Goal: Information Seeking & Learning: Learn about a topic

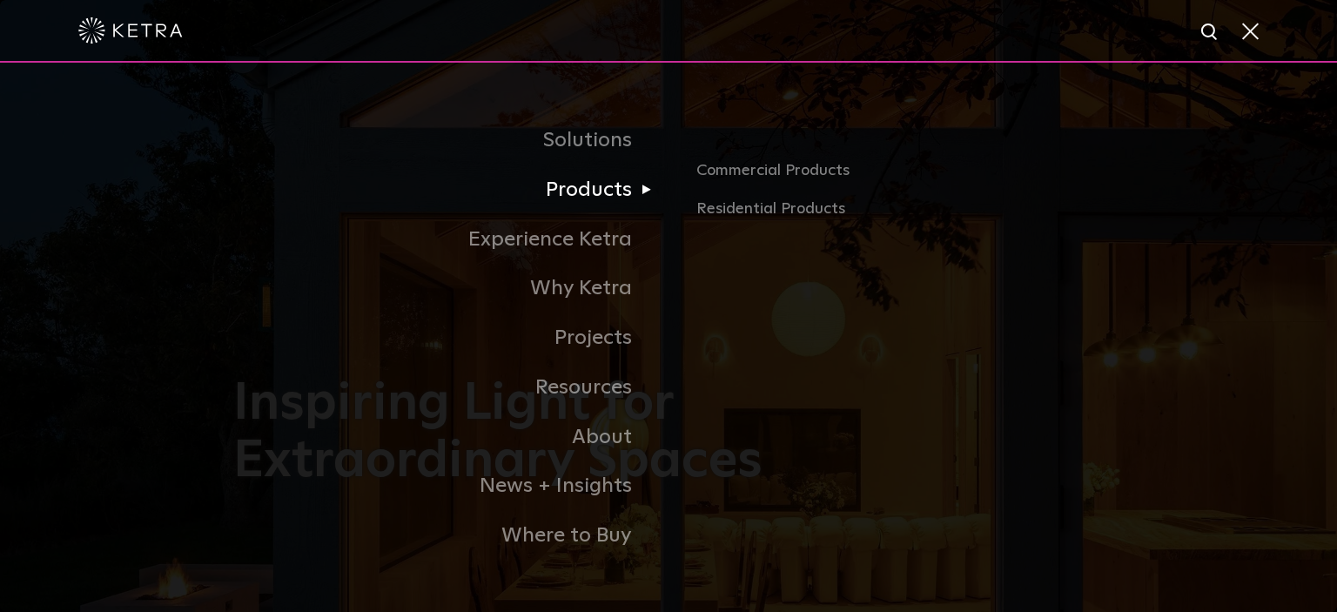
click at [585, 196] on link "Products" at bounding box center [450, 190] width 435 height 50
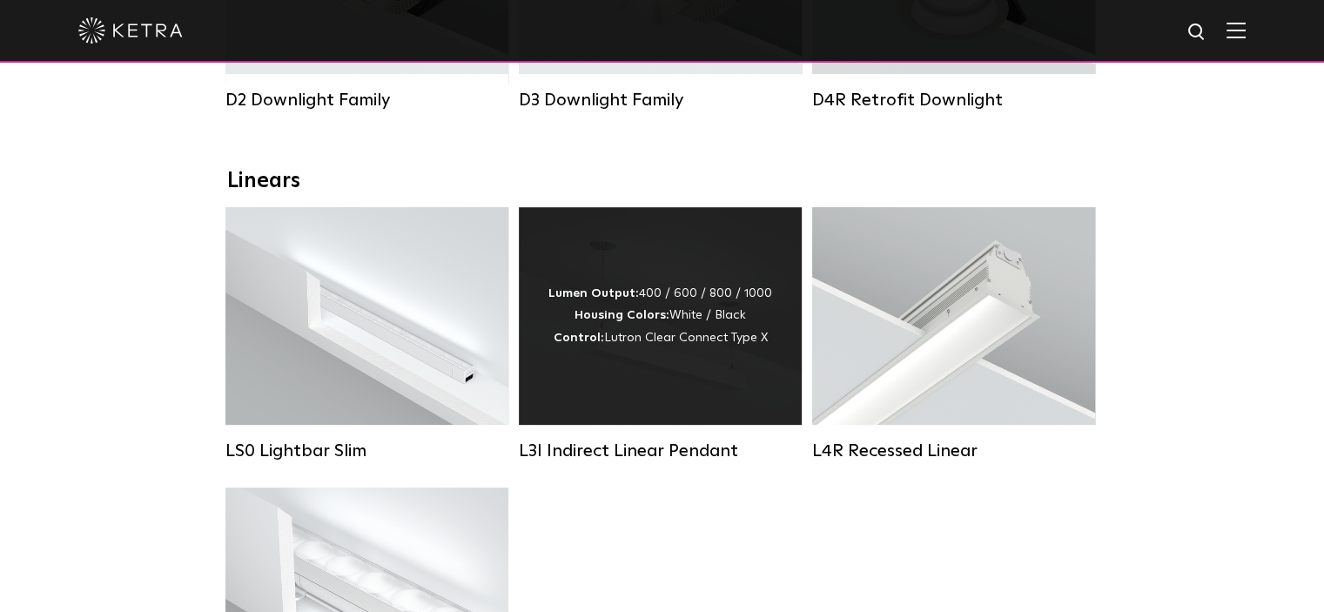
scroll to position [783, 0]
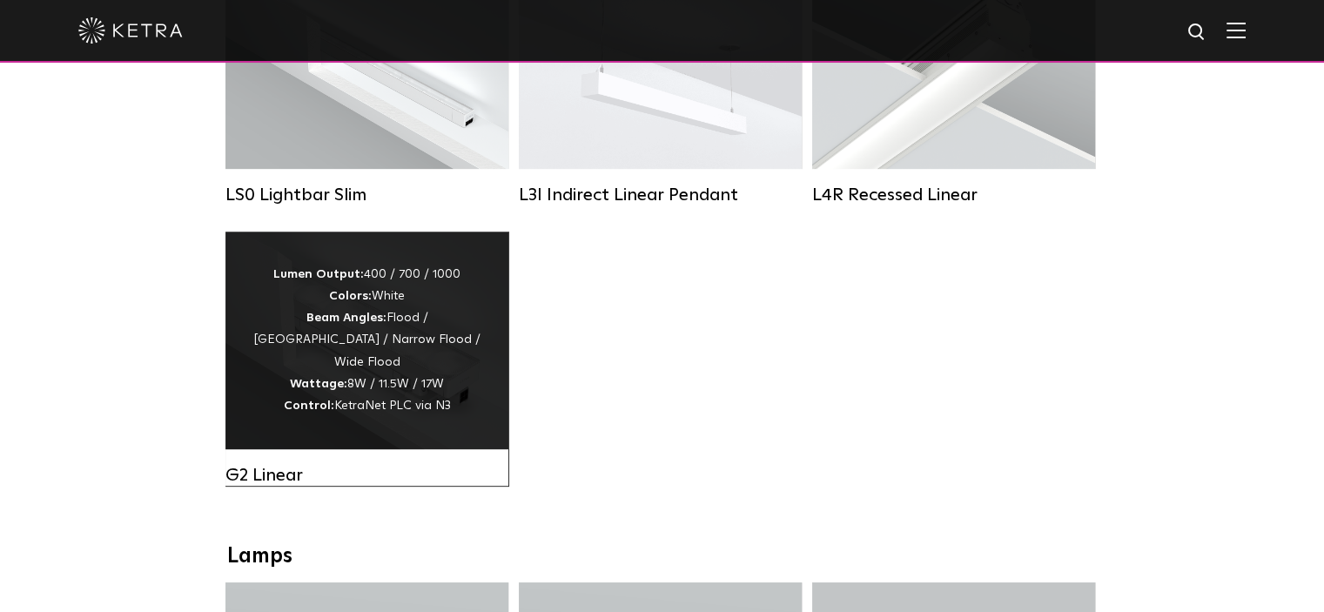
click at [409, 374] on div "Lumen Output: 400 / 700 / 1000 Colors: White Beam Angles: Flood / Graze / Narro…" at bounding box center [367, 340] width 231 height 153
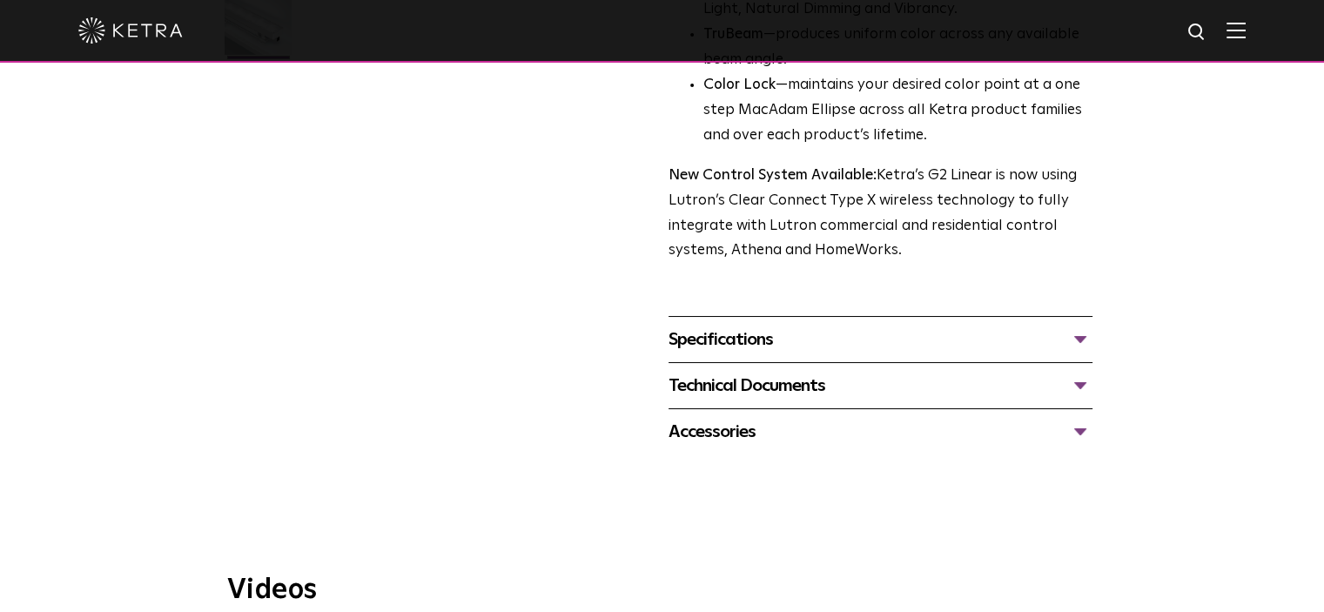
scroll to position [609, 0]
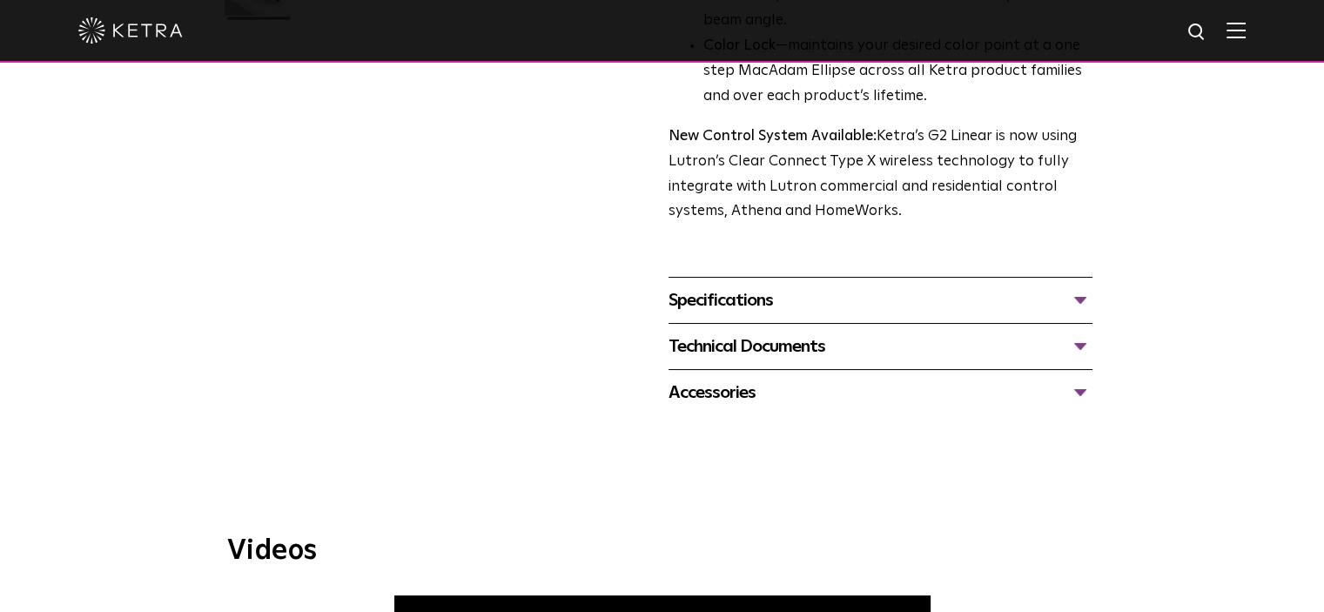
click at [724, 299] on div "Specifications" at bounding box center [881, 300] width 424 height 28
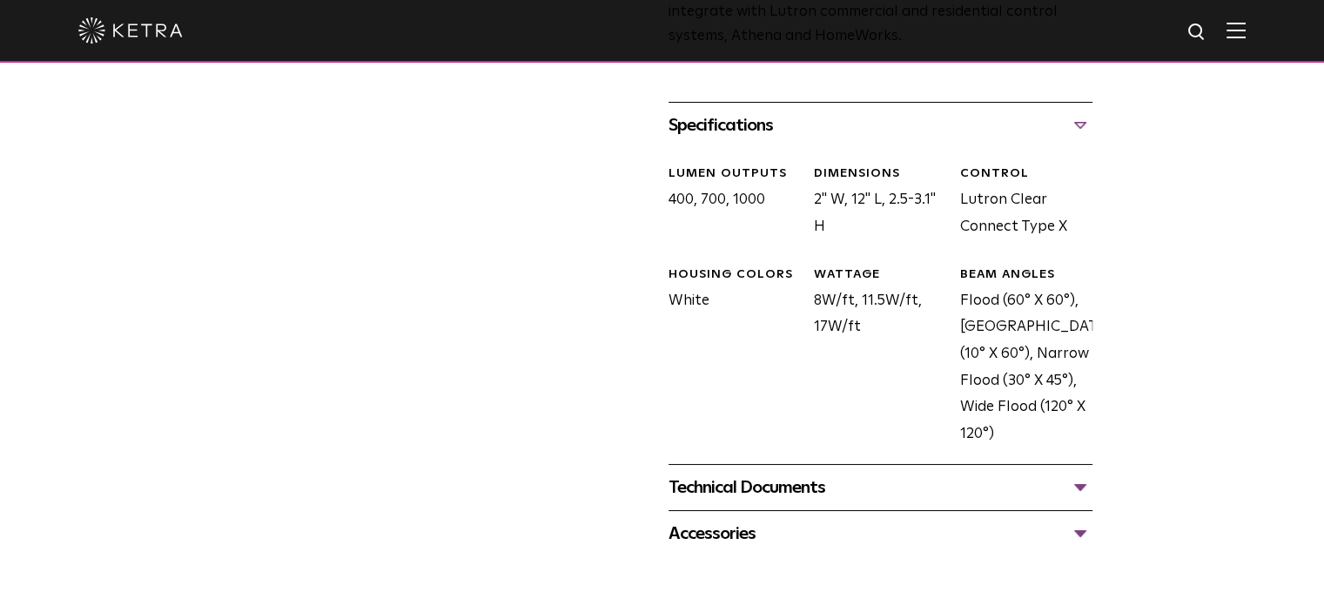
scroll to position [1045, 0]
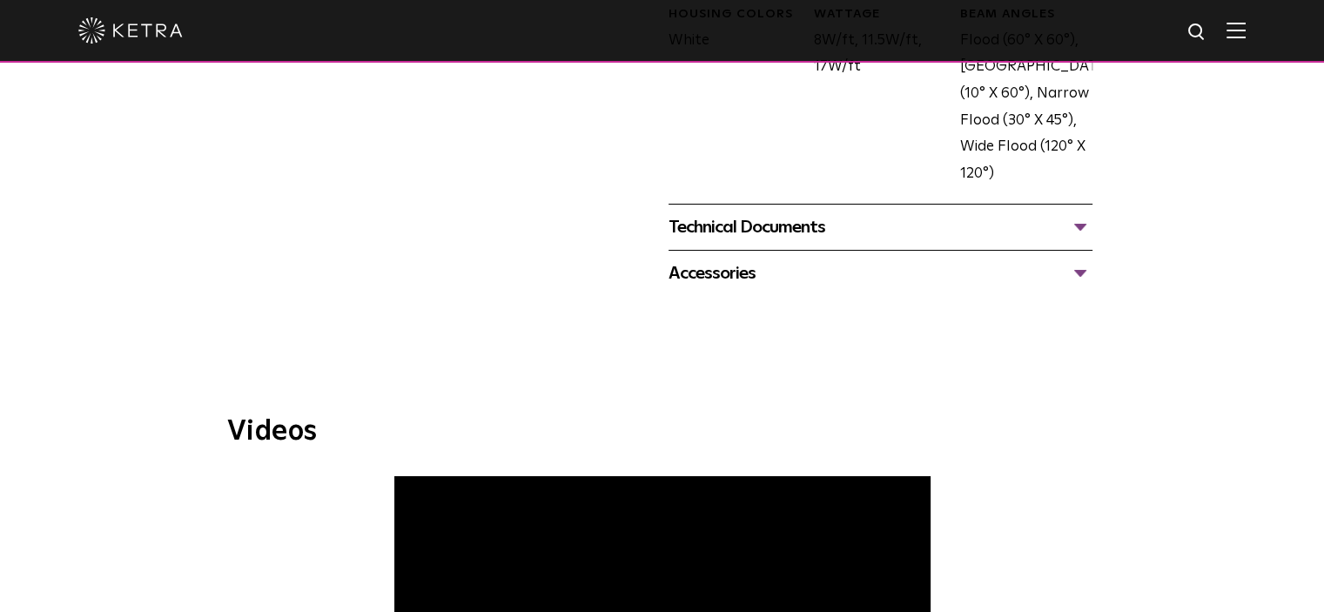
click at [757, 225] on div "Technical Documents" at bounding box center [881, 227] width 424 height 28
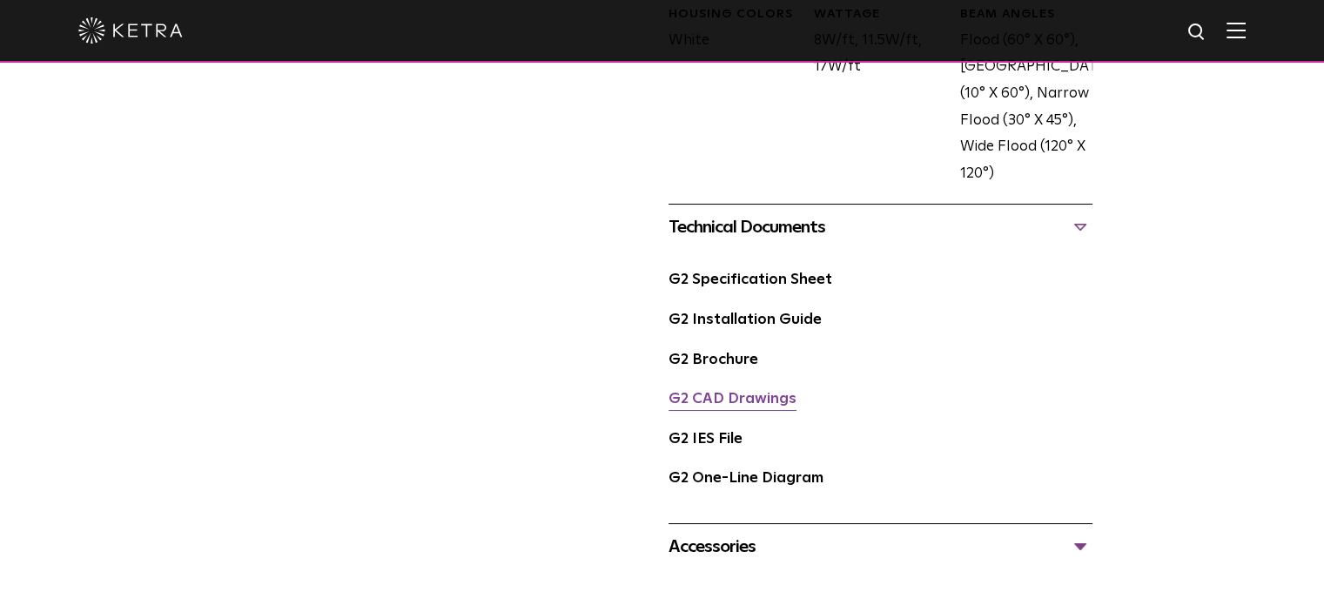
click at [763, 400] on link "G2 CAD Drawings" at bounding box center [733, 399] width 128 height 15
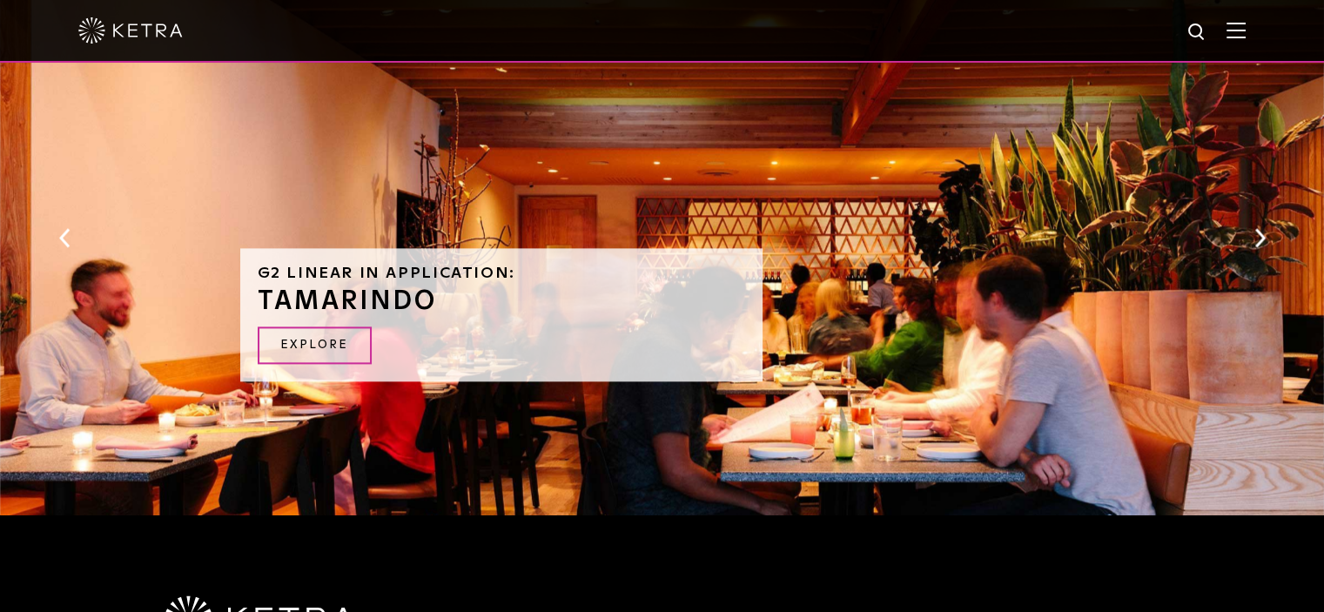
scroll to position [2350, 0]
